Goal: Task Accomplishment & Management: Use online tool/utility

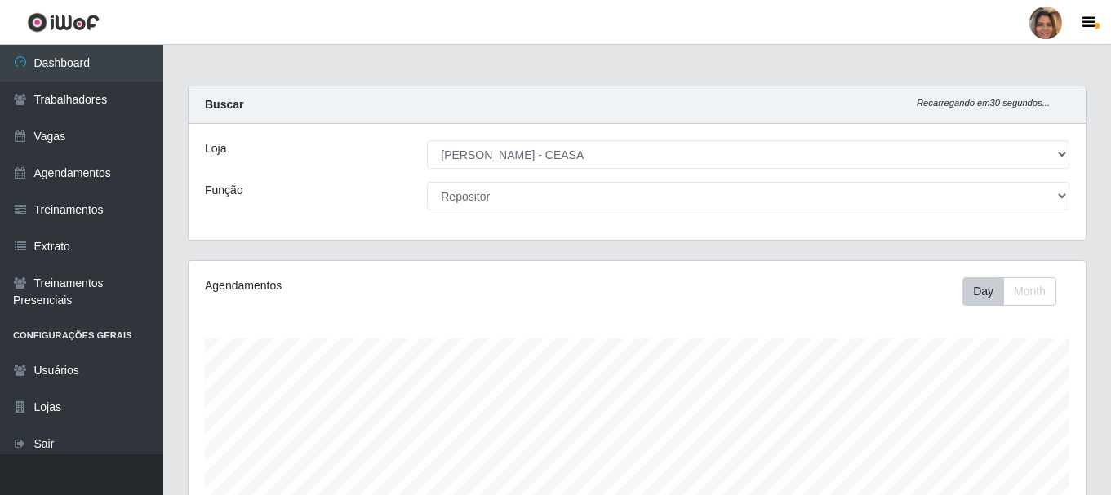
select select "474"
select select "24"
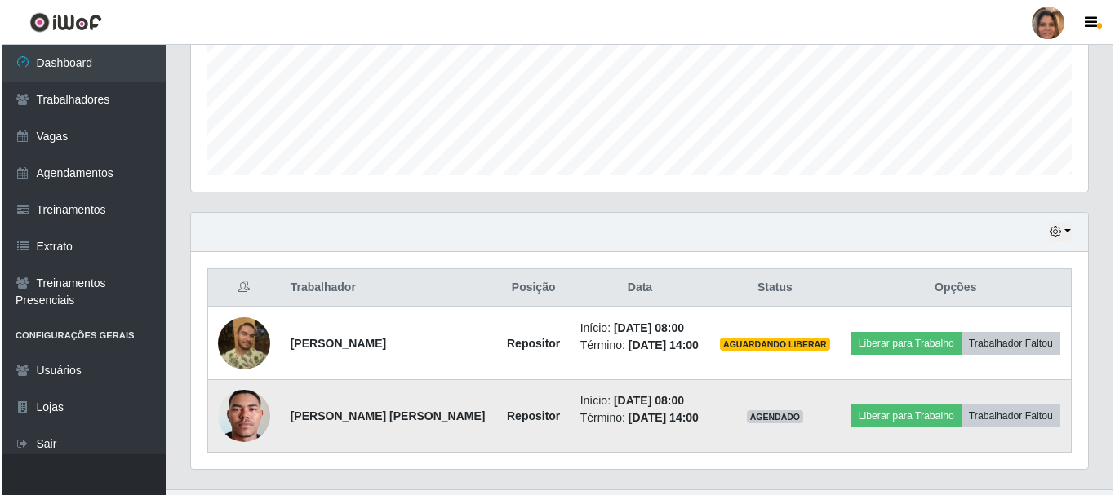
scroll to position [339, 897]
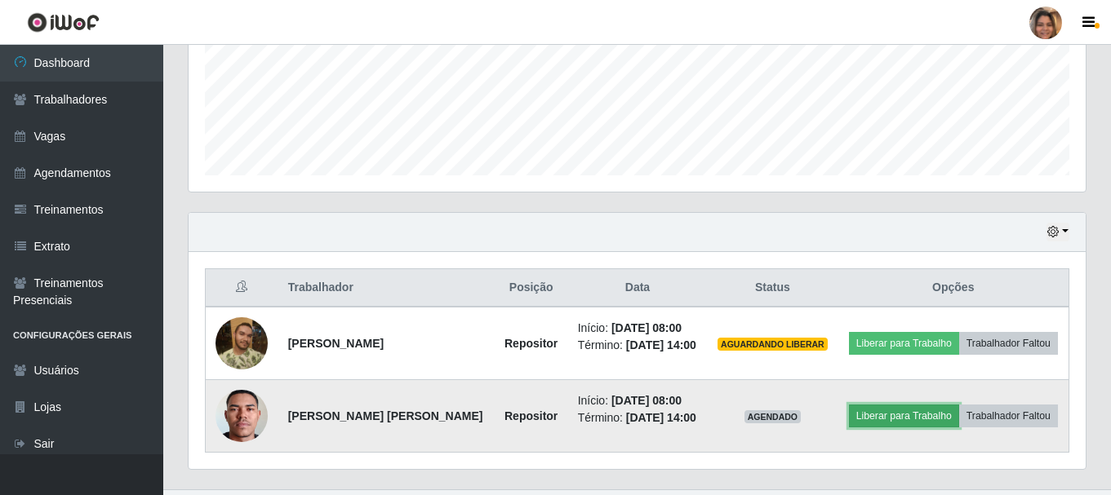
click at [937, 426] on button "Liberar para Trabalho" at bounding box center [904, 416] width 110 height 23
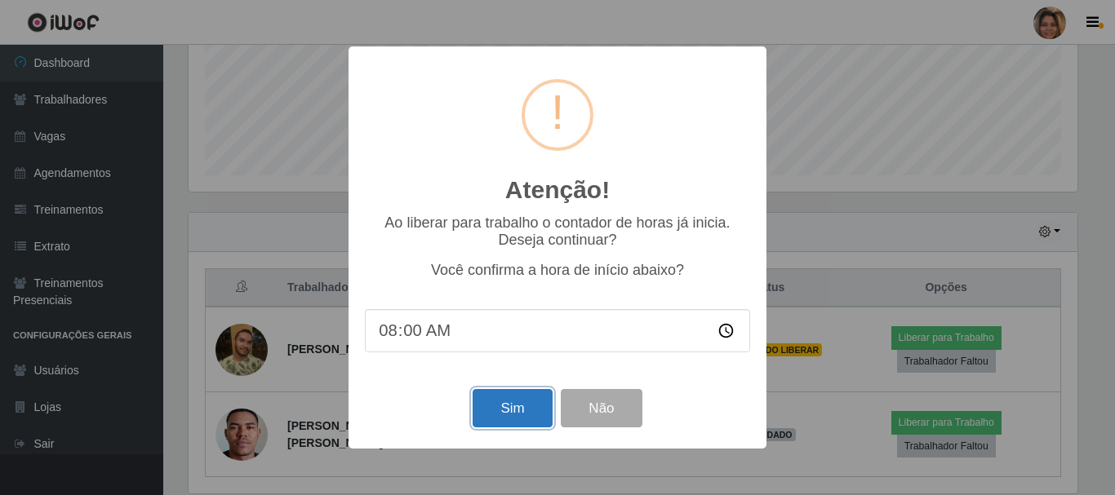
click at [528, 415] on button "Sim" at bounding box center [512, 408] width 79 height 38
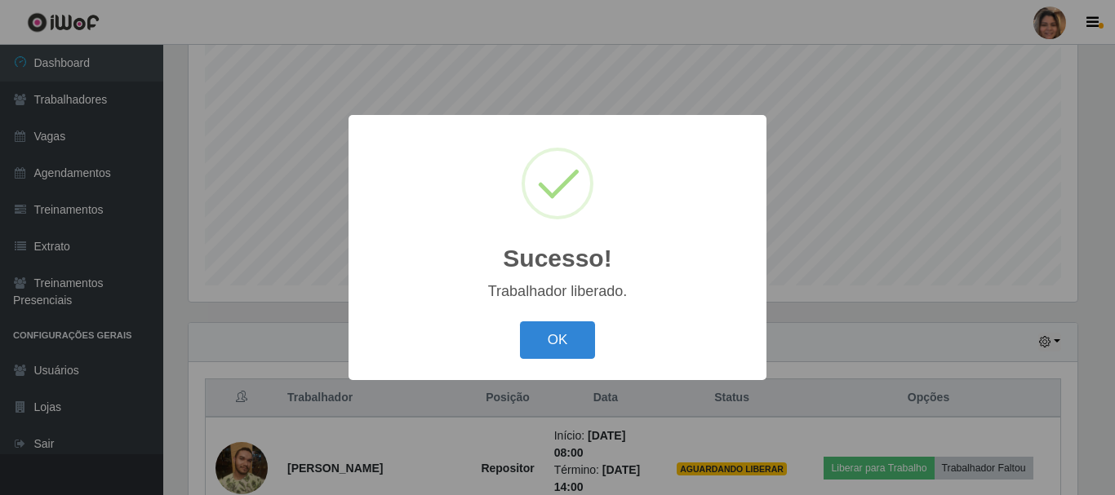
click at [557, 320] on div "OK Cancel" at bounding box center [557, 340] width 385 height 47
click at [549, 339] on button "OK" at bounding box center [558, 341] width 76 height 38
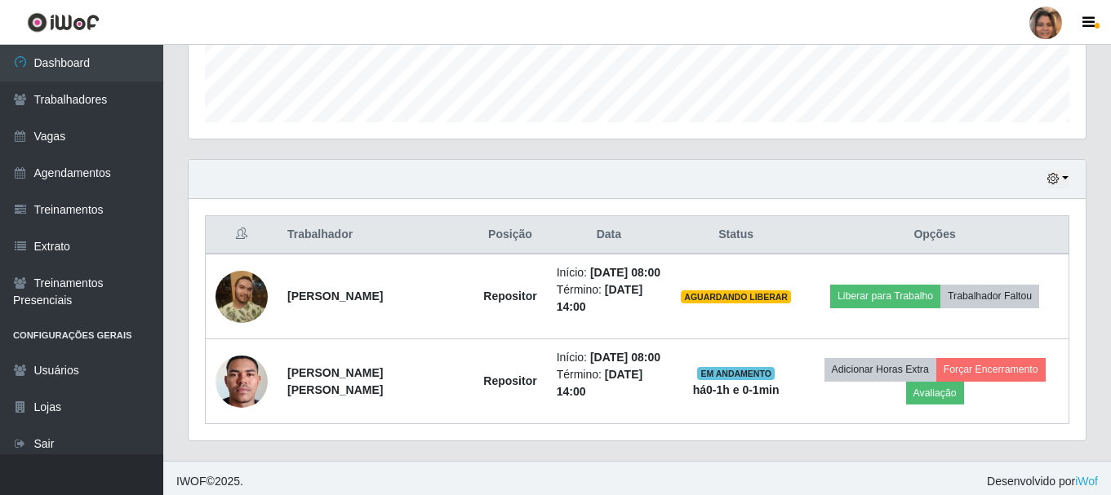
scroll to position [502, 0]
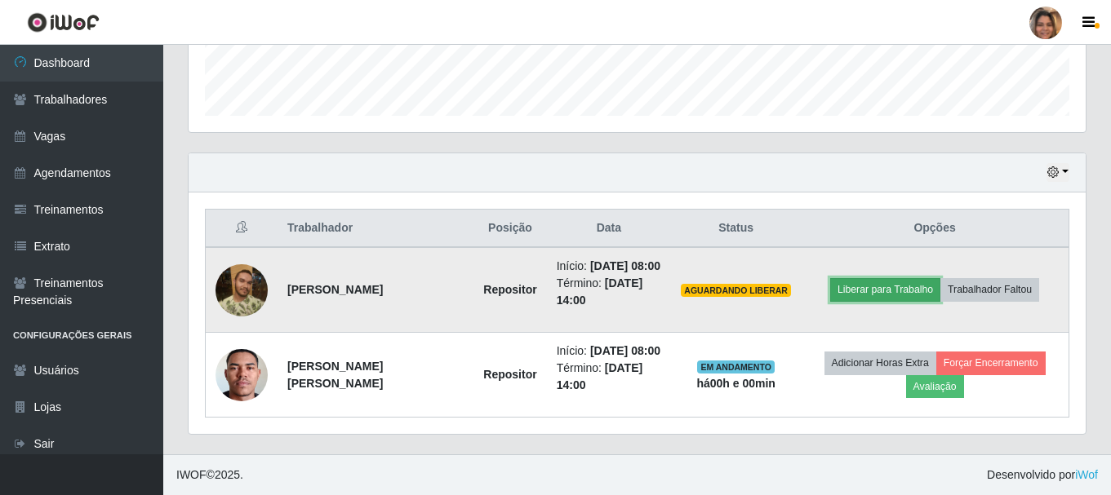
click at [919, 278] on button "Liberar para Trabalho" at bounding box center [885, 289] width 110 height 23
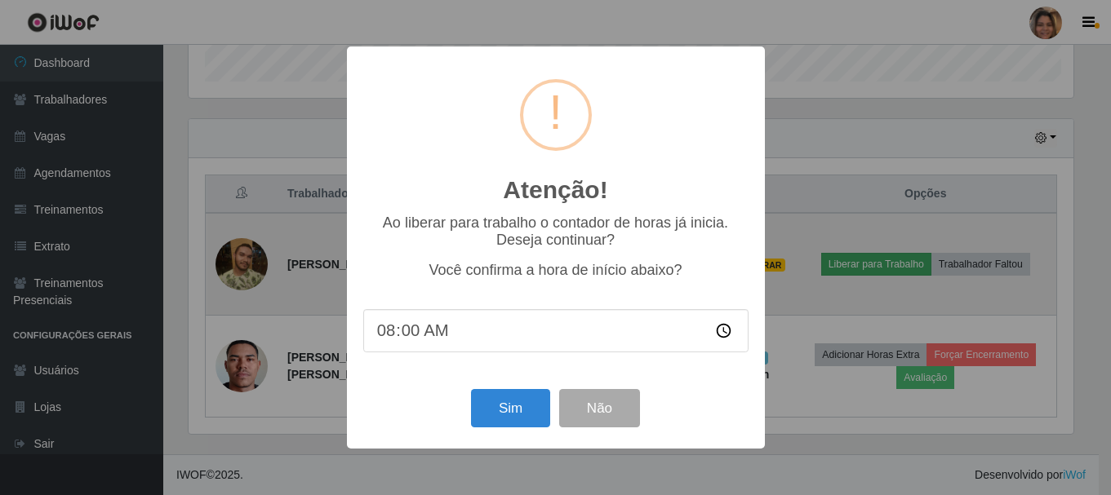
scroll to position [339, 889]
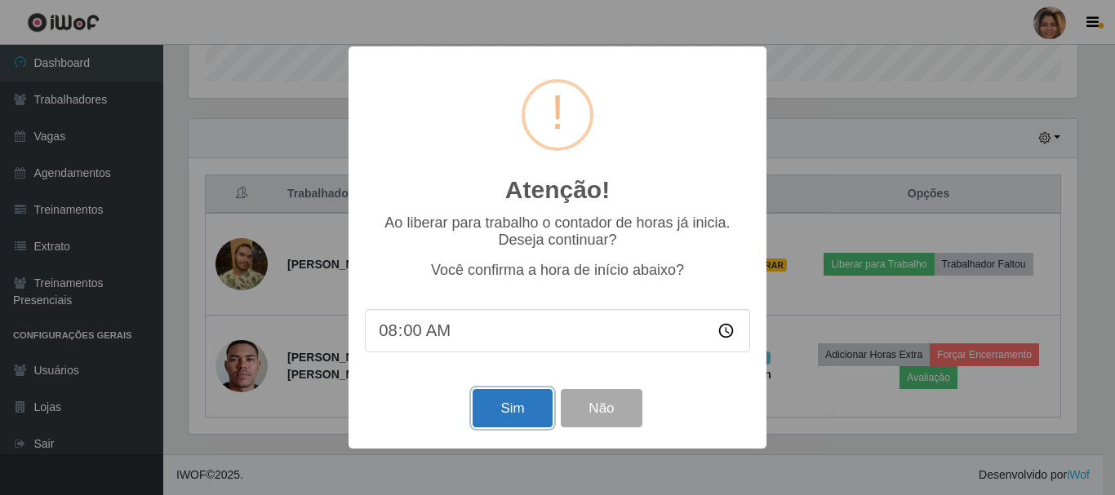
click at [513, 408] on button "Sim" at bounding box center [512, 408] width 79 height 38
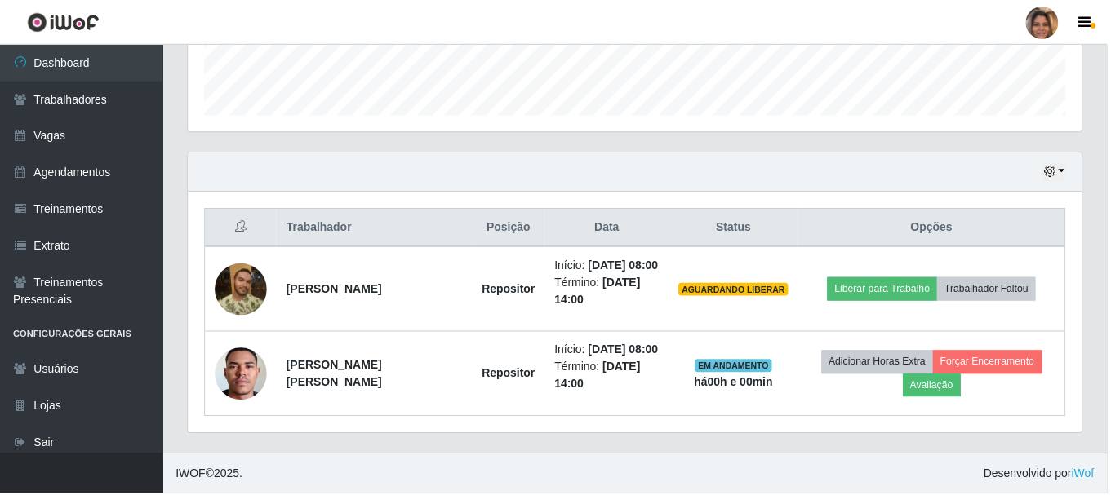
scroll to position [298, 0]
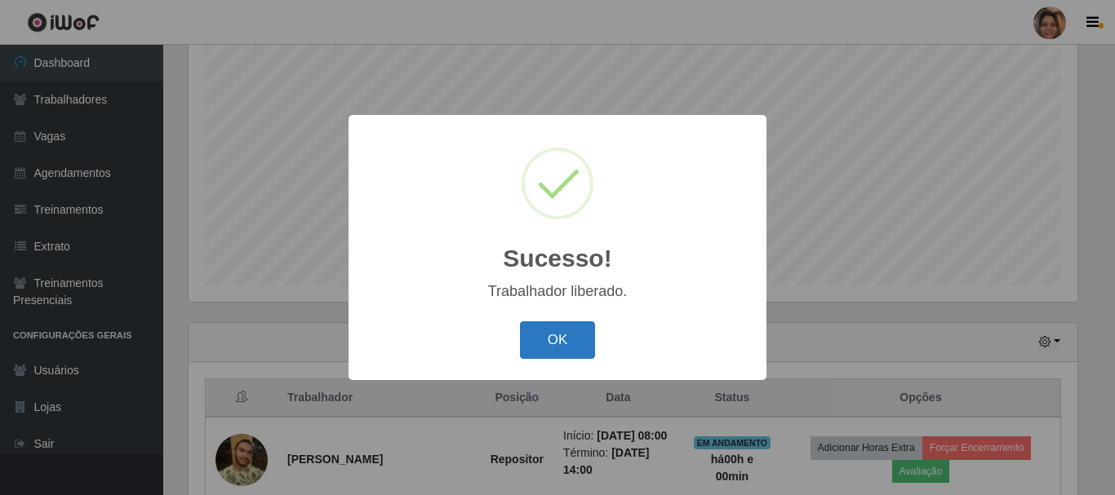
click at [584, 333] on button "OK" at bounding box center [558, 341] width 76 height 38
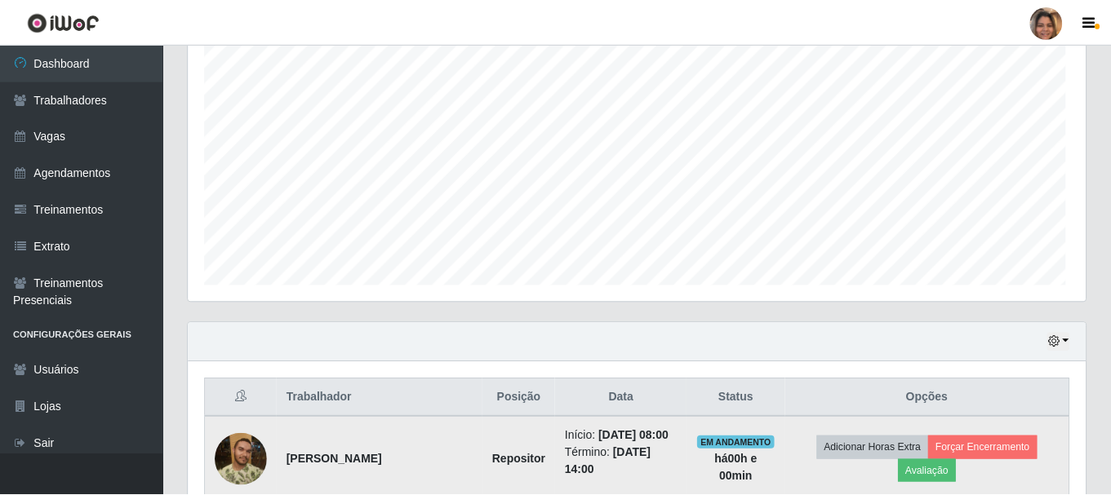
scroll to position [339, 897]
